Goal: Information Seeking & Learning: Understand process/instructions

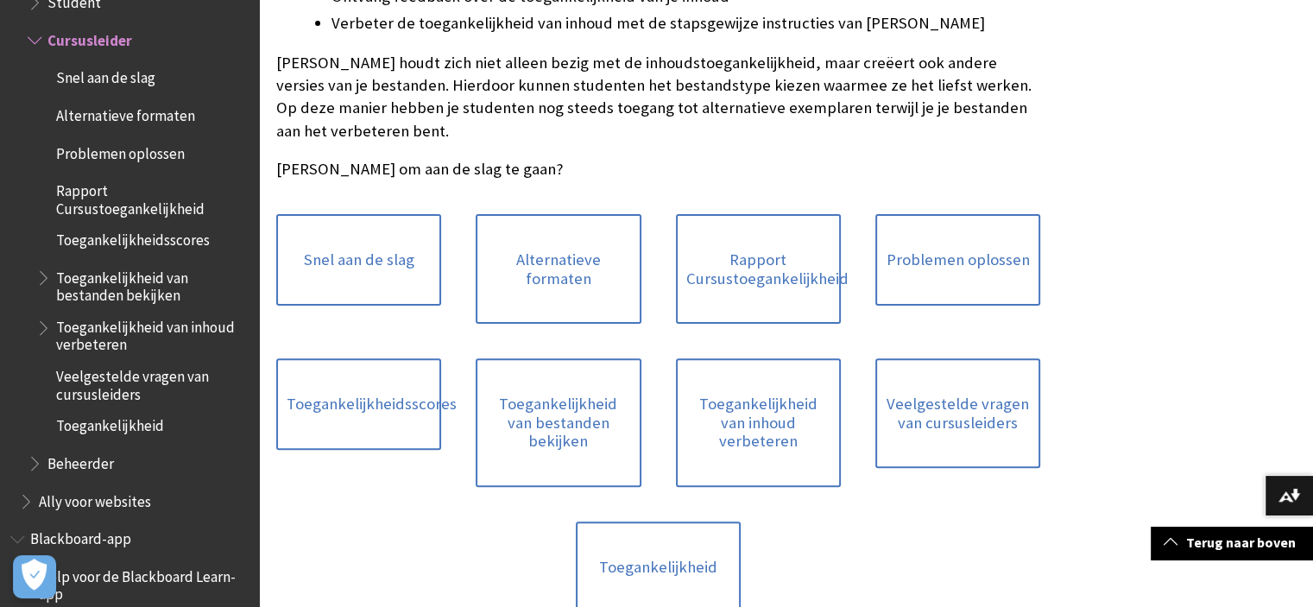
scroll to position [518, 0]
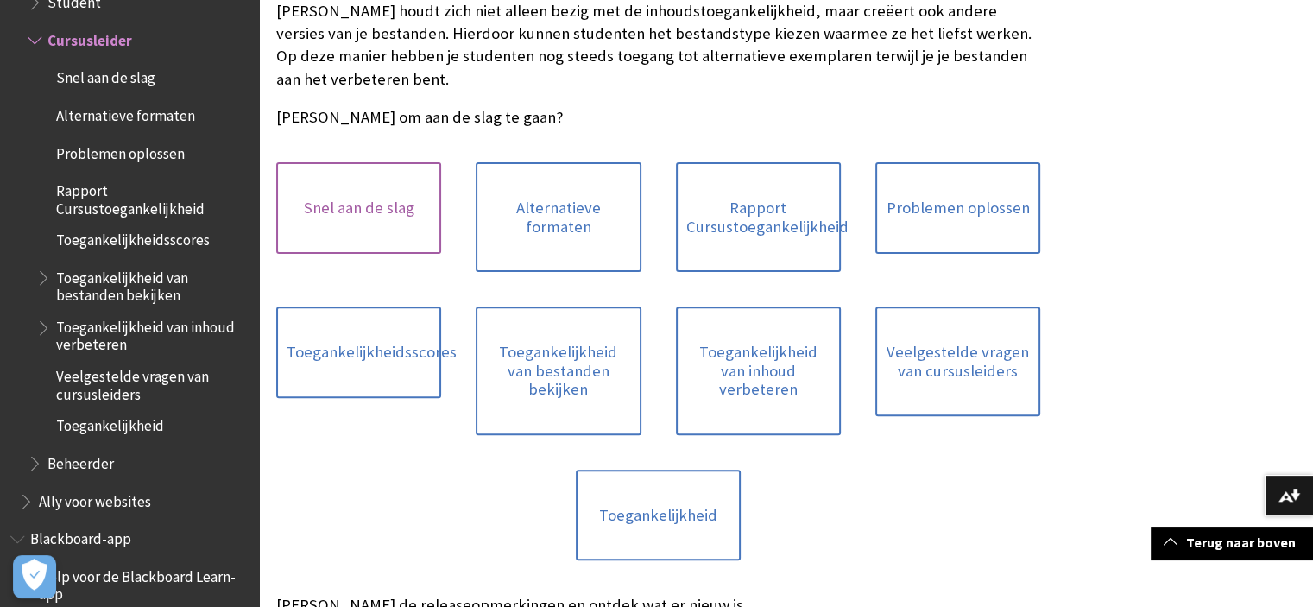
click at [383, 212] on link "Snel aan de slag" at bounding box center [358, 208] width 165 height 92
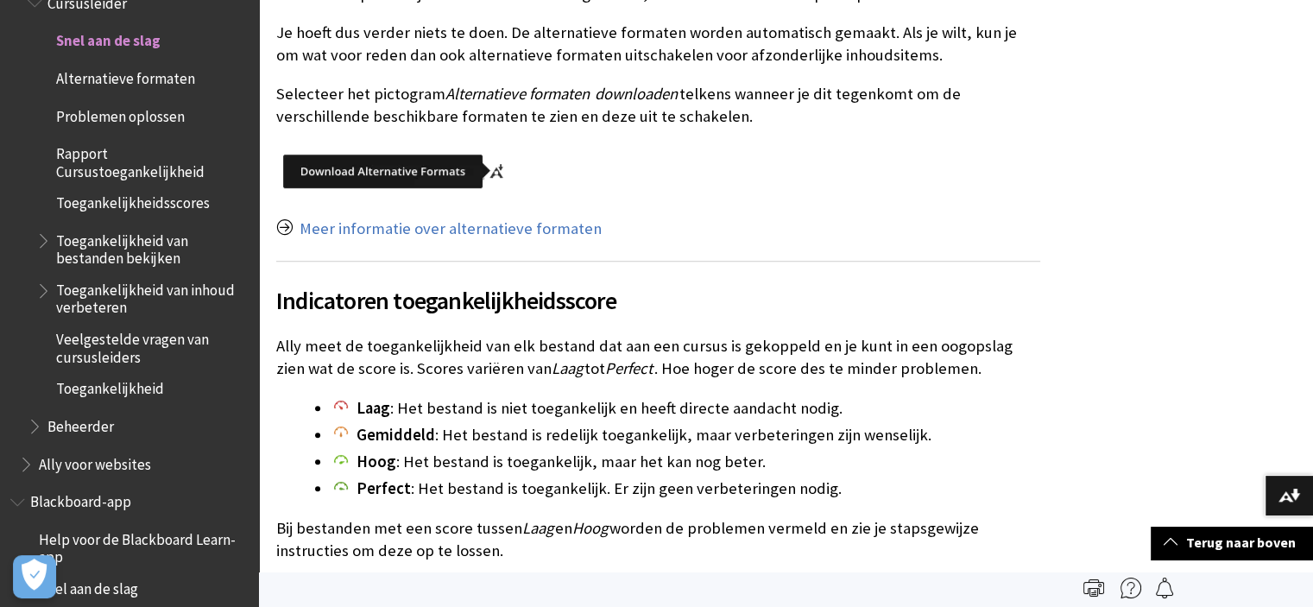
scroll to position [777, 0]
click at [431, 234] on link "Meer informatie over alternatieve formaten" at bounding box center [451, 228] width 302 height 21
